Goal: Task Accomplishment & Management: Complete application form

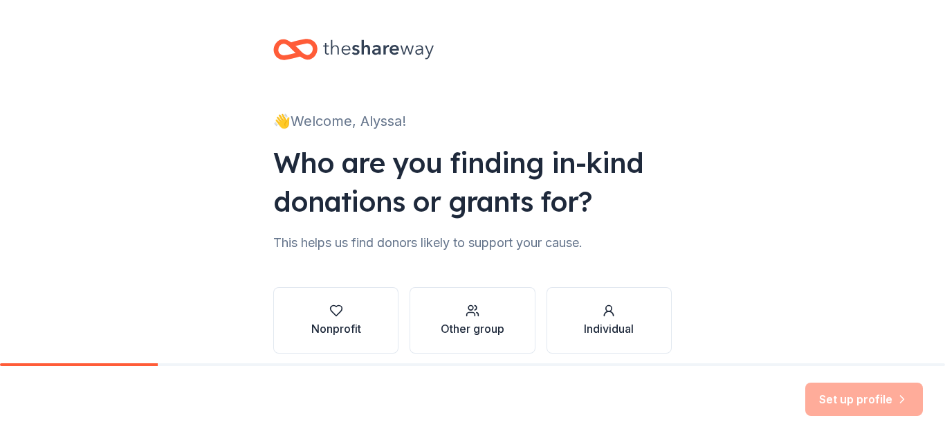
scroll to position [57, 0]
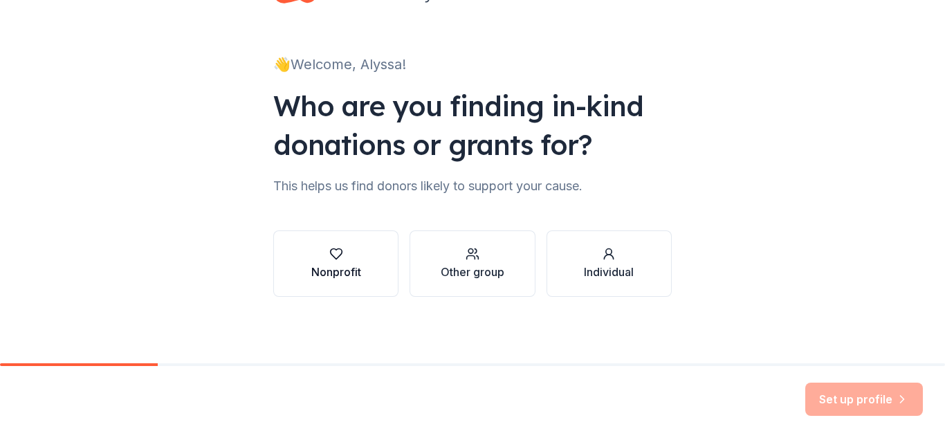
click at [378, 284] on button "Nonprofit" at bounding box center [335, 263] width 125 height 66
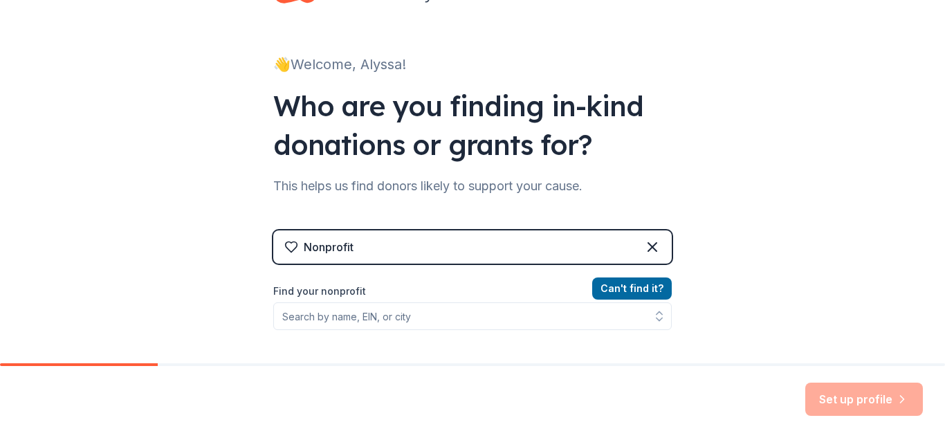
drag, startPoint x: 378, startPoint y: 284, endPoint x: 641, endPoint y: 167, distance: 287.0
click at [641, 167] on div "👋 Welcome, Alyssa! Who are you finding in-kind donations or grants for? This he…" at bounding box center [472, 238] width 443 height 591
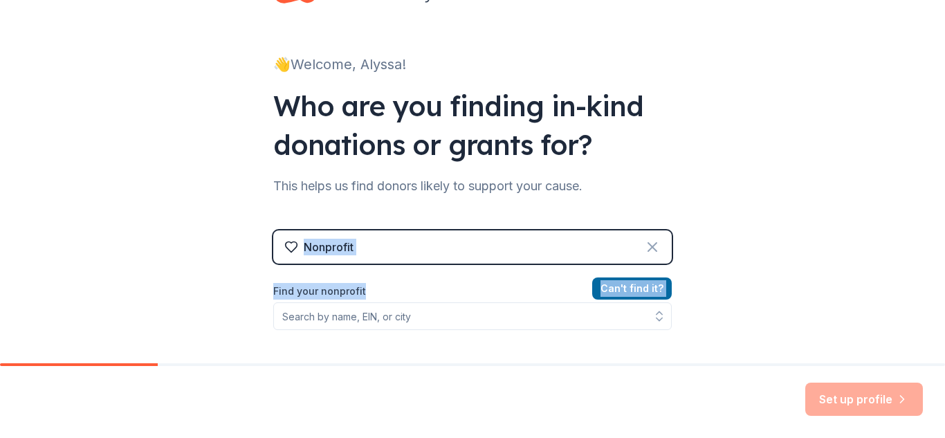
click at [655, 239] on icon at bounding box center [652, 247] width 17 height 17
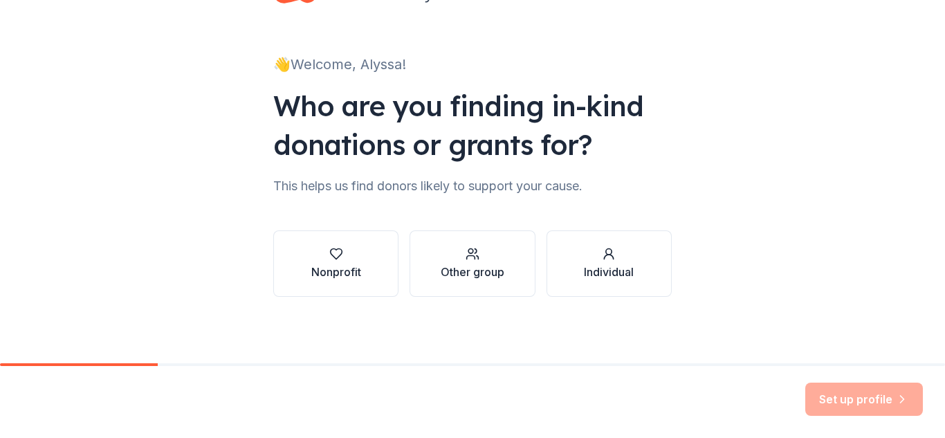
click at [655, 239] on button "Individual" at bounding box center [608, 263] width 125 height 66
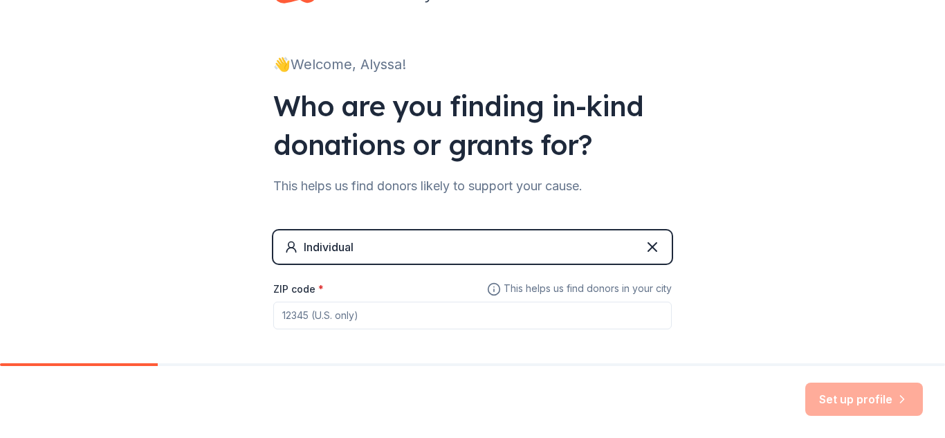
click at [435, 248] on div "Individual" at bounding box center [472, 246] width 398 height 33
click at [644, 248] on icon at bounding box center [652, 247] width 17 height 17
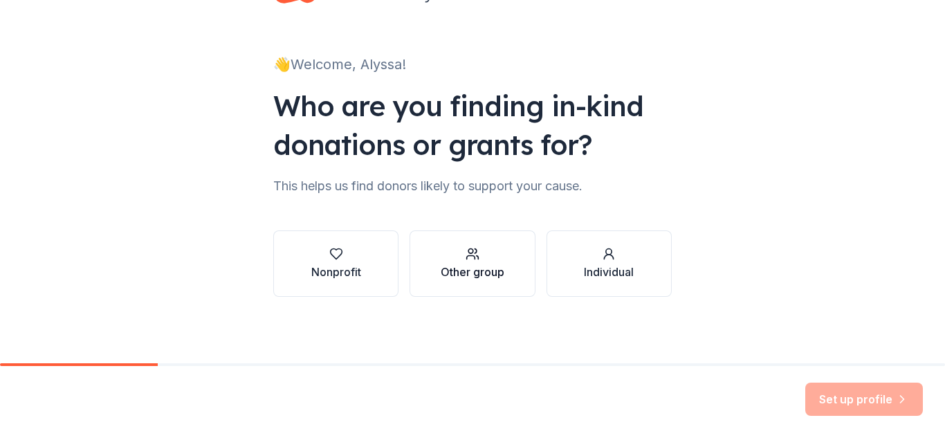
click at [488, 264] on div "Other group" at bounding box center [473, 272] width 64 height 17
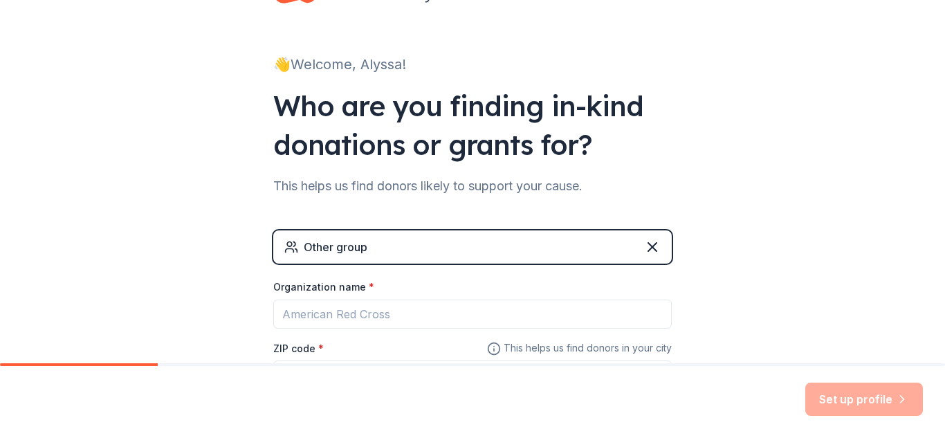
scroll to position [66, 0]
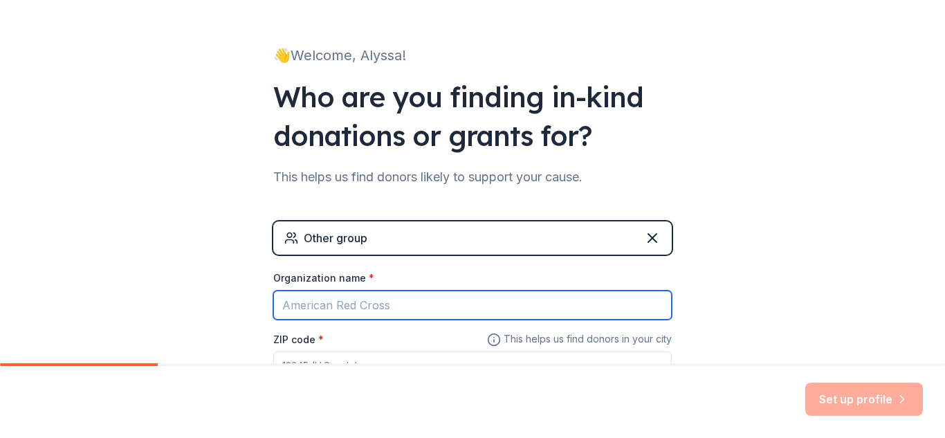
click at [374, 300] on input "Organization name *" at bounding box center [472, 305] width 398 height 29
type input "Blue Mountain Thrift Stores"
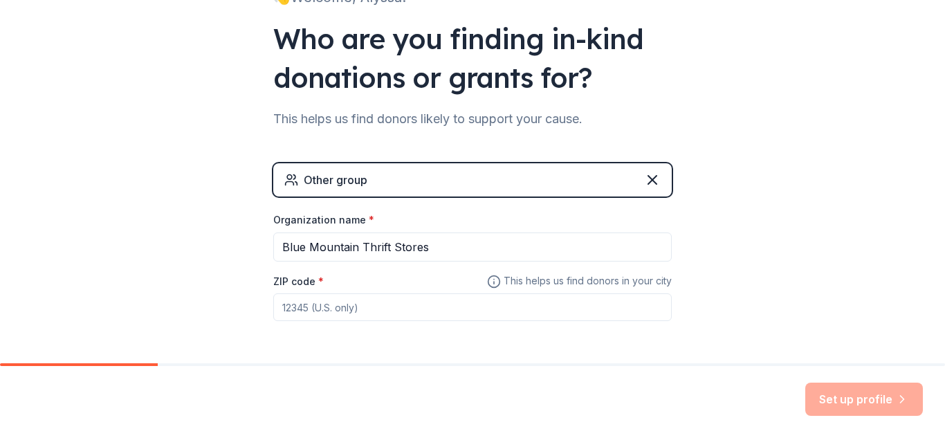
click at [342, 298] on input "ZIP code *" at bounding box center [472, 307] width 398 height 28
type input "17078"
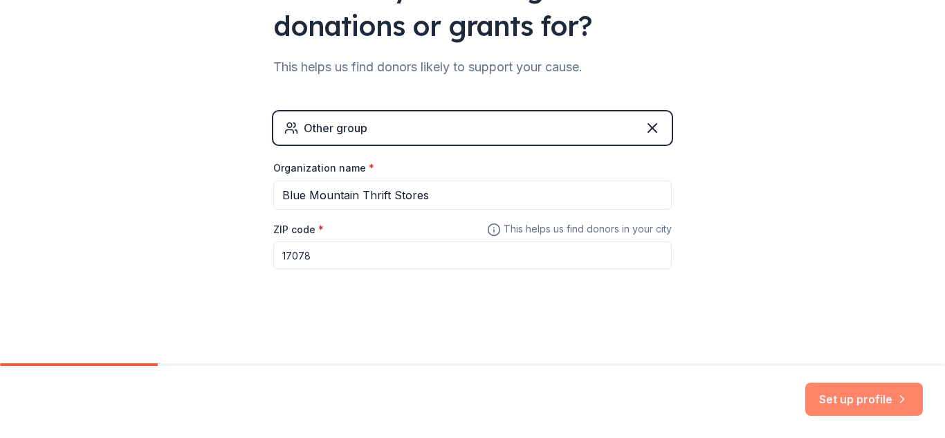
click at [845, 396] on button "Set up profile" at bounding box center [864, 399] width 118 height 33
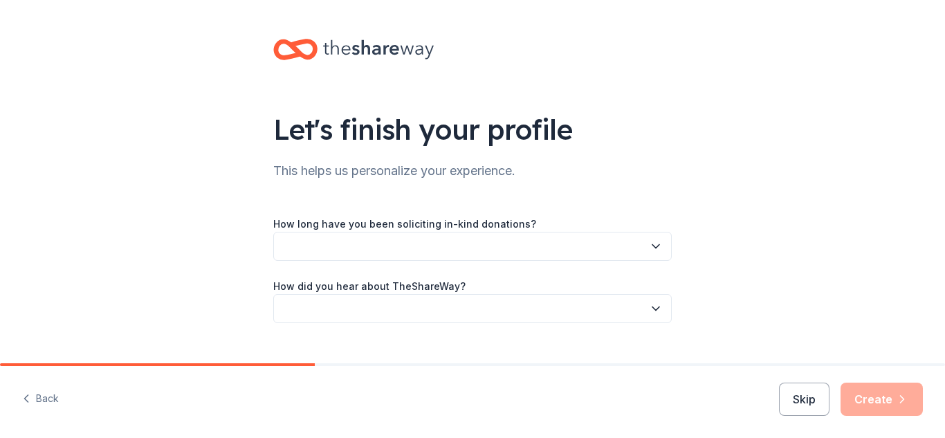
click at [517, 250] on button "button" at bounding box center [472, 246] width 398 height 29
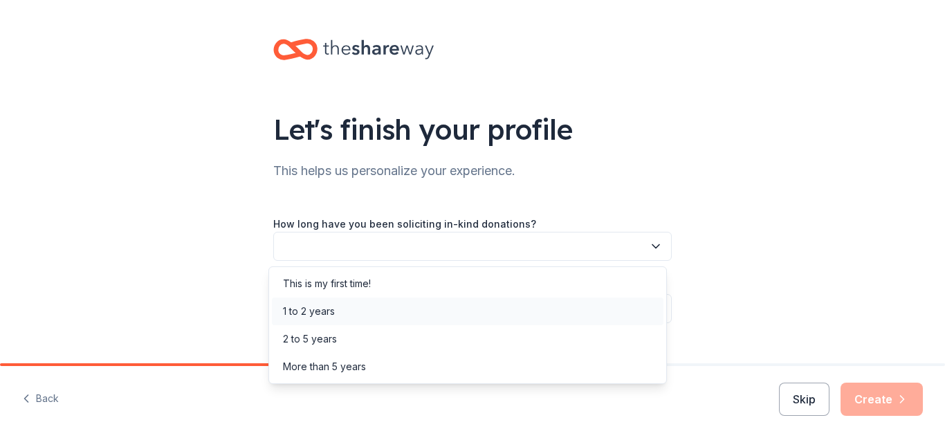
click at [355, 312] on div "1 to 2 years" at bounding box center [467, 311] width 391 height 28
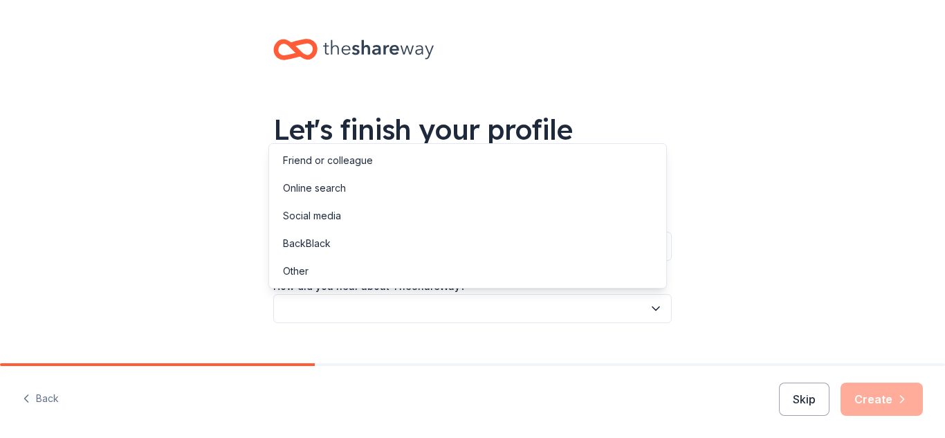
click at [366, 307] on button "button" at bounding box center [472, 308] width 398 height 29
click at [389, 218] on div "Social media" at bounding box center [467, 216] width 391 height 28
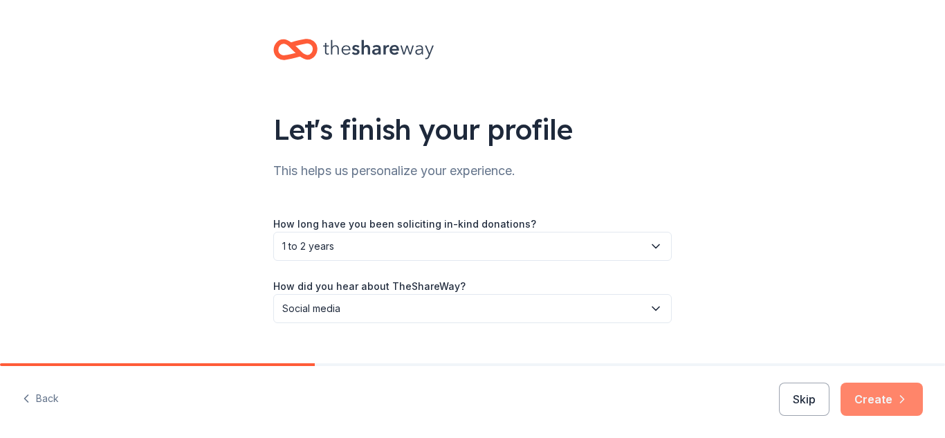
click at [856, 401] on button "Create" at bounding box center [881, 399] width 82 height 33
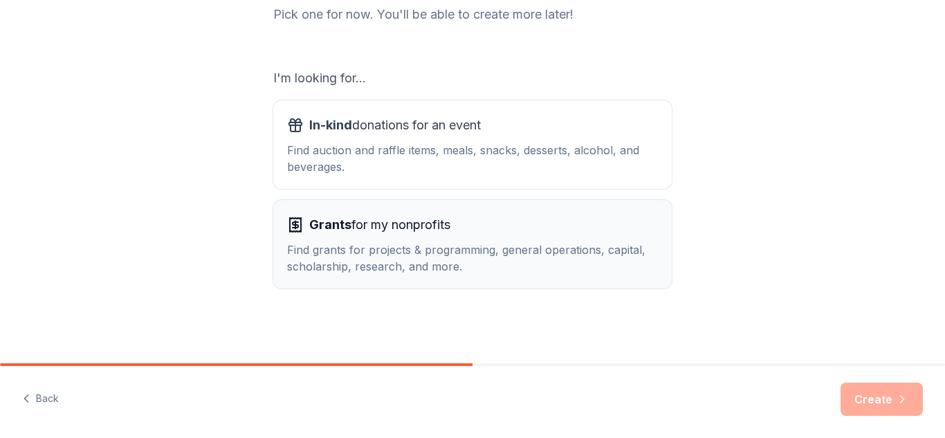
scroll to position [91, 0]
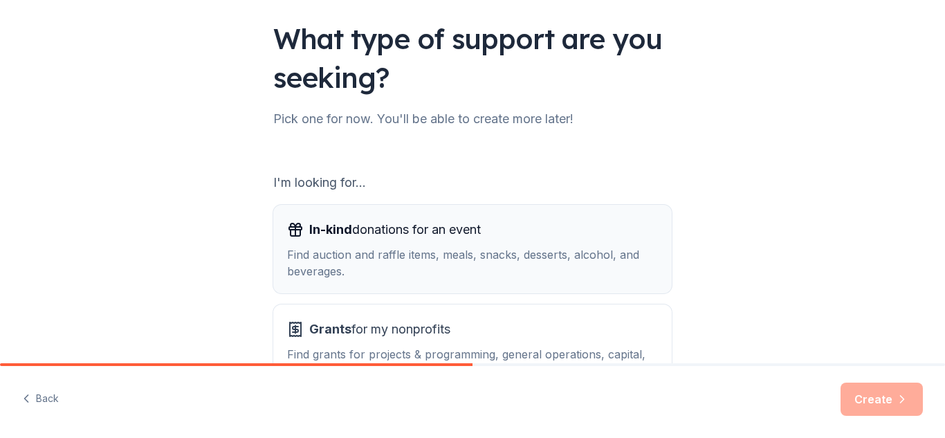
click at [468, 232] on span "In-kind donations for an event" at bounding box center [395, 230] width 172 height 22
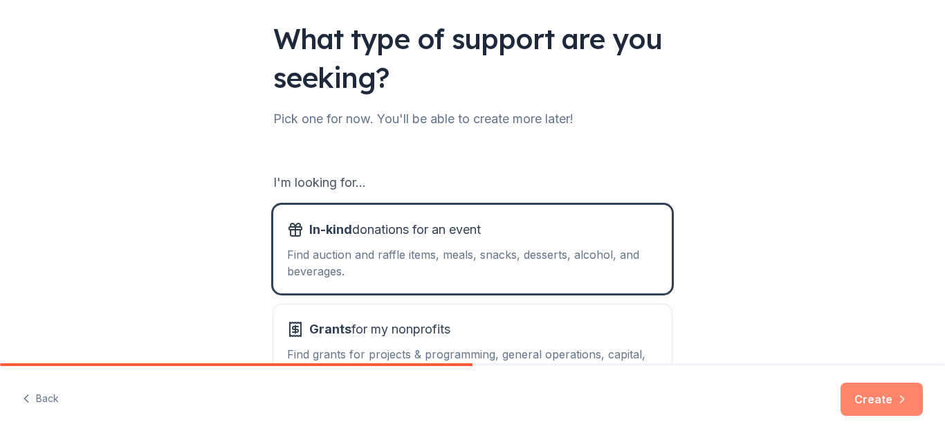
click at [860, 391] on button "Create" at bounding box center [881, 399] width 82 height 33
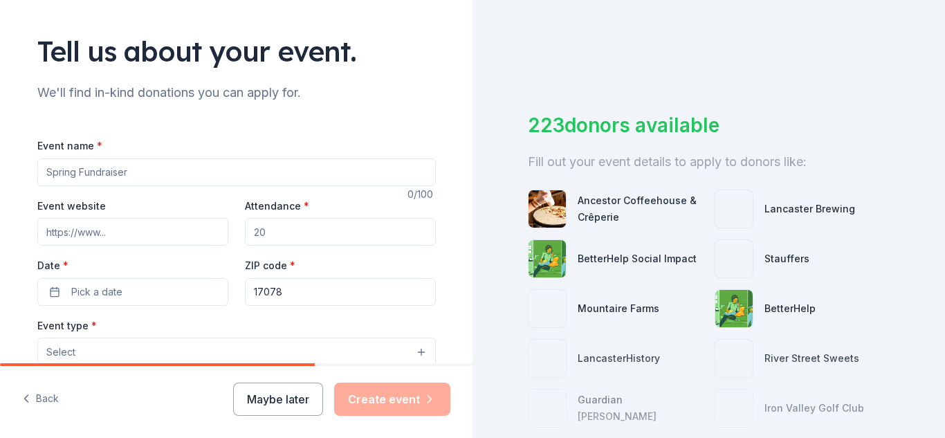
scroll to position [79, 0]
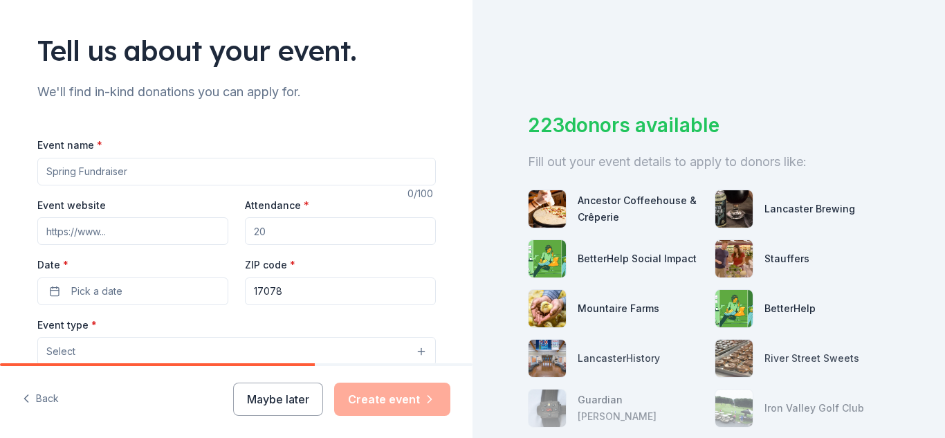
click at [104, 167] on input "Event name *" at bounding box center [236, 172] width 398 height 28
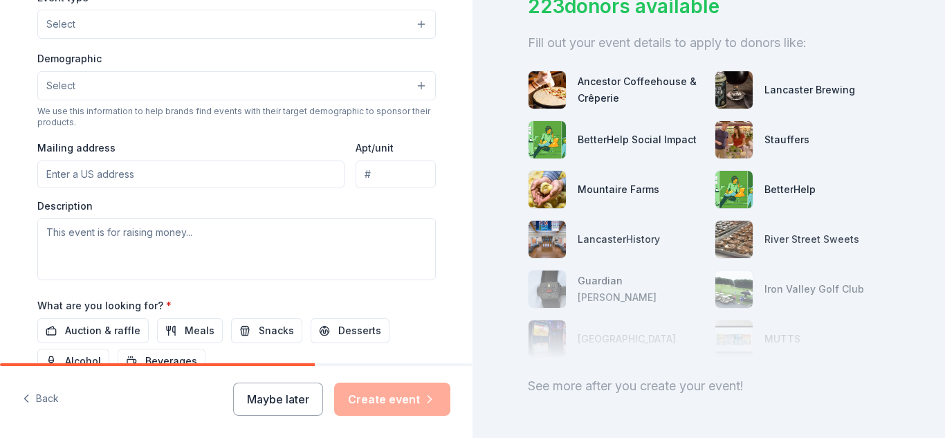
scroll to position [0, 0]
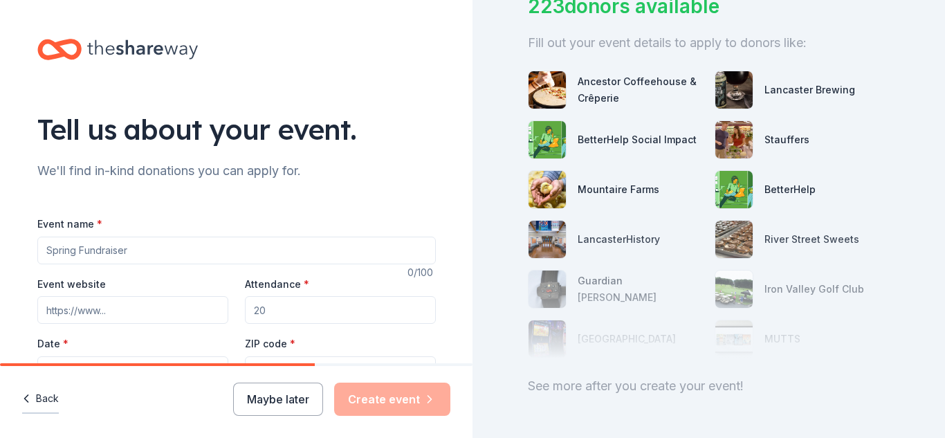
click at [26, 396] on icon "button" at bounding box center [26, 398] width 14 height 14
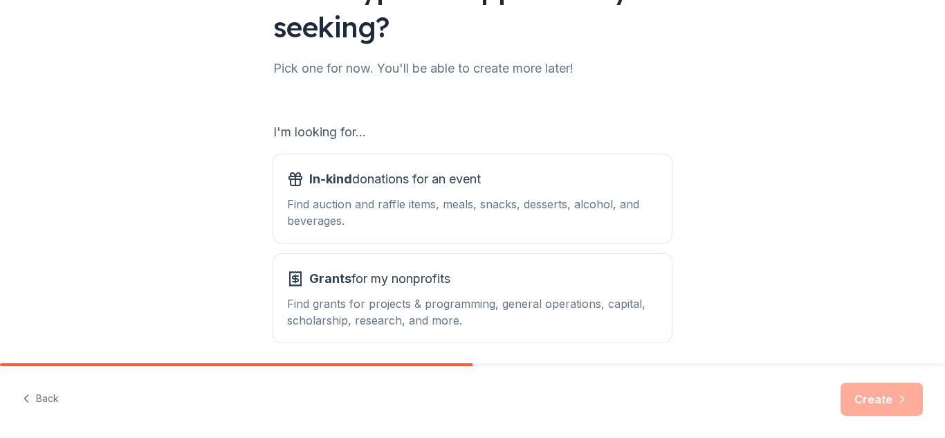
scroll to position [142, 0]
